Goal: Information Seeking & Learning: Learn about a topic

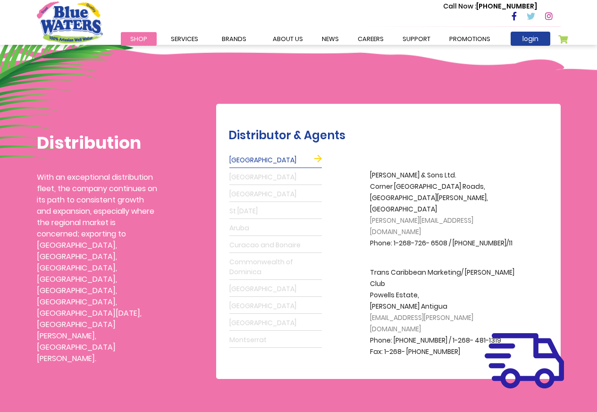
scroll to position [170, 0]
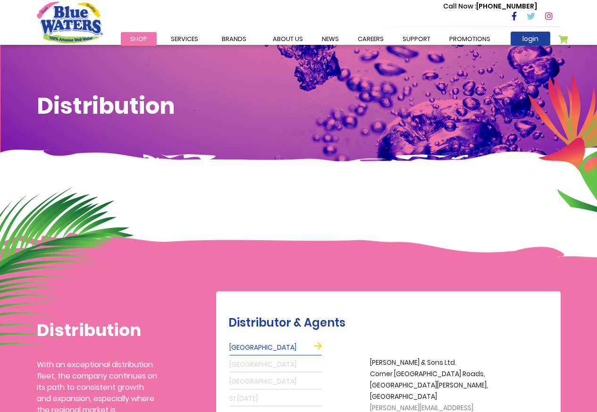
click at [239, 178] on div "Distribution" at bounding box center [298, 116] width 597 height 142
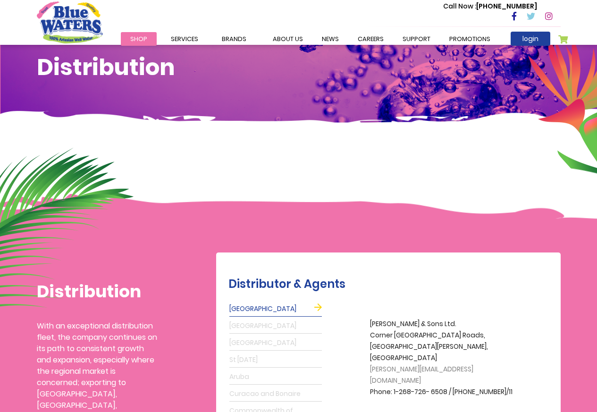
scroll to position [170, 0]
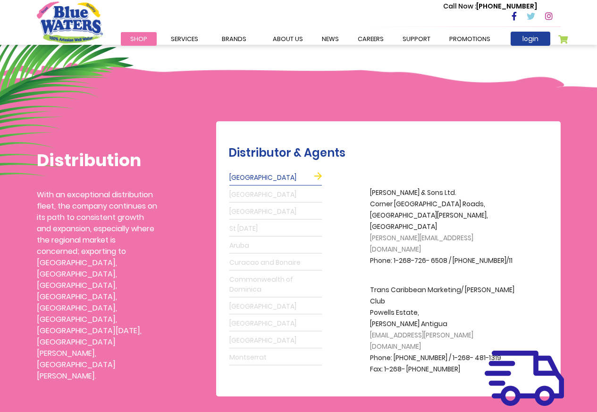
click at [239, 223] on link "St [DATE]" at bounding box center [276, 229] width 93 height 15
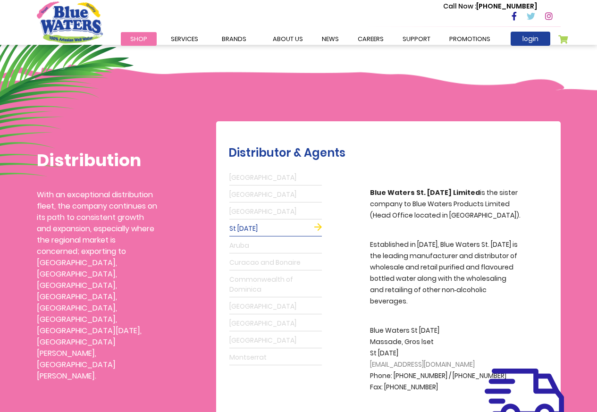
click at [241, 194] on link "[GEOGRAPHIC_DATA]" at bounding box center [276, 195] width 93 height 15
